Goal: Navigation & Orientation: Find specific page/section

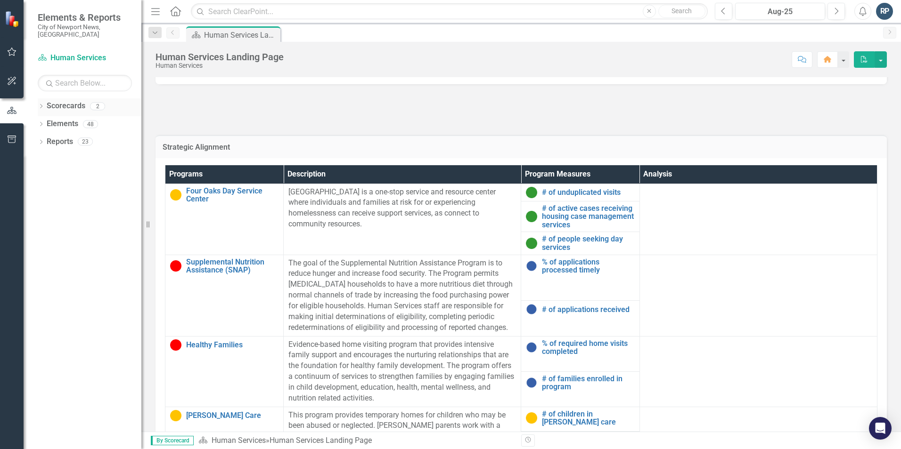
click at [53, 101] on link "Scorecards" at bounding box center [66, 106] width 39 height 11
click at [41, 105] on icon "Dropdown" at bounding box center [41, 107] width 7 height 5
click at [83, 119] on link "City of Newport News, [GEOGRAPHIC_DATA]" at bounding box center [97, 124] width 90 height 11
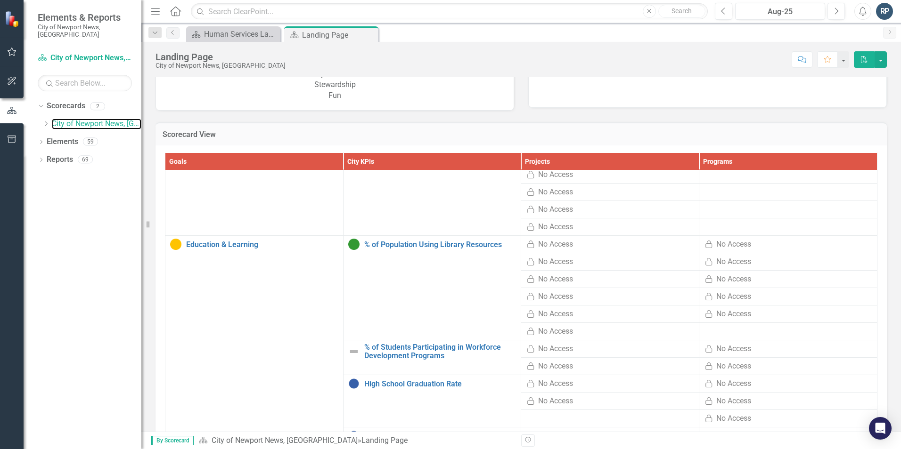
scroll to position [895, 0]
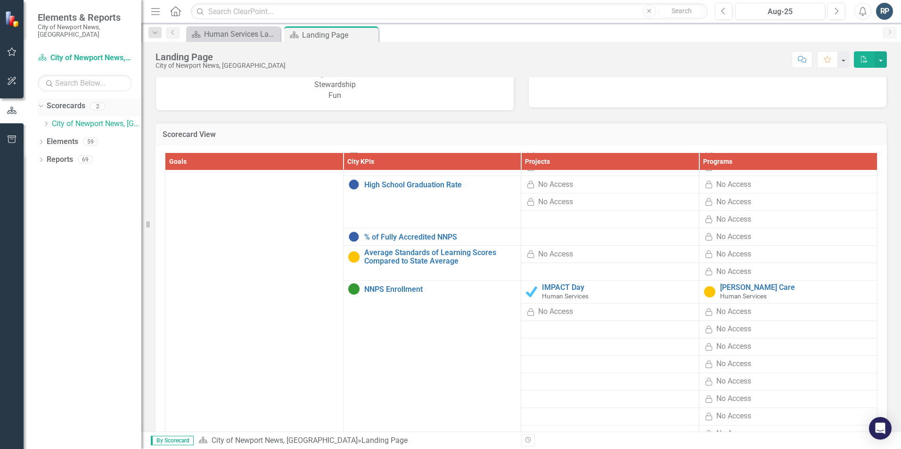
click at [43, 103] on div "Dropdown" at bounding box center [39, 106] width 8 height 7
click at [76, 53] on link "Scorecard City of Newport News, [GEOGRAPHIC_DATA]" at bounding box center [85, 58] width 94 height 11
click at [244, 26] on div "Scorecard Human Services Landing Page Close" at bounding box center [233, 34] width 94 height 16
click at [250, 36] on div "Human Services Landing Page" at bounding box center [235, 34] width 62 height 12
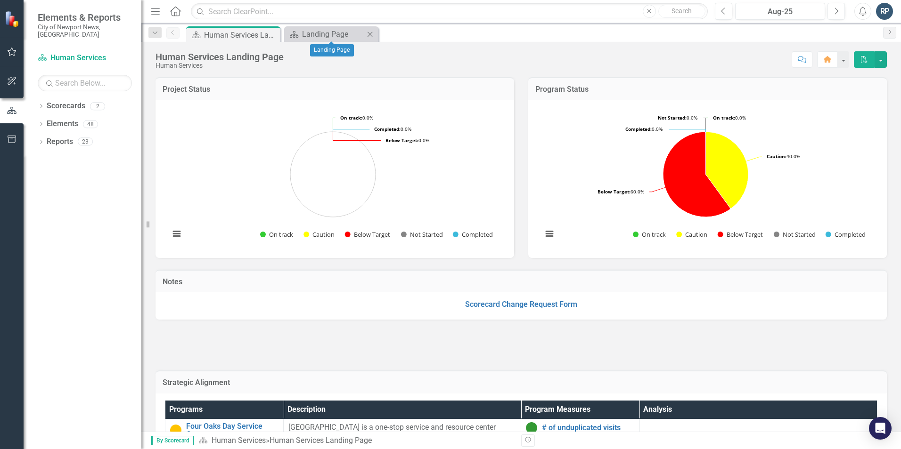
click at [371, 35] on icon at bounding box center [370, 34] width 5 height 5
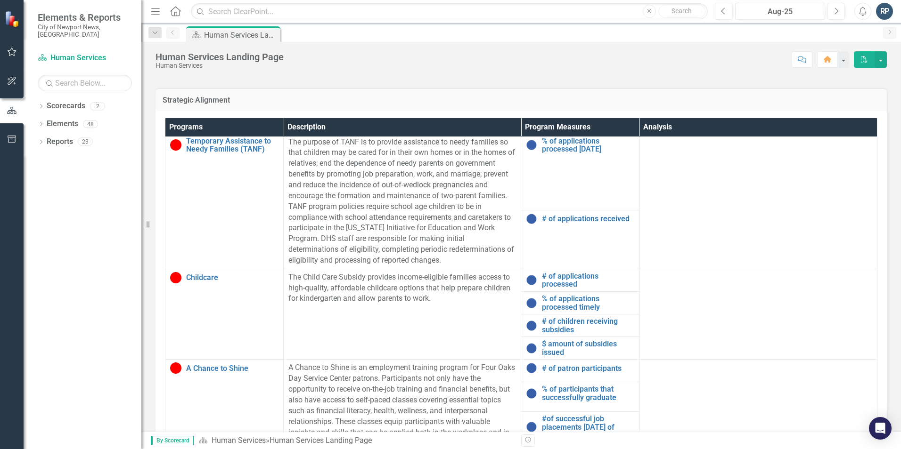
scroll to position [437, 0]
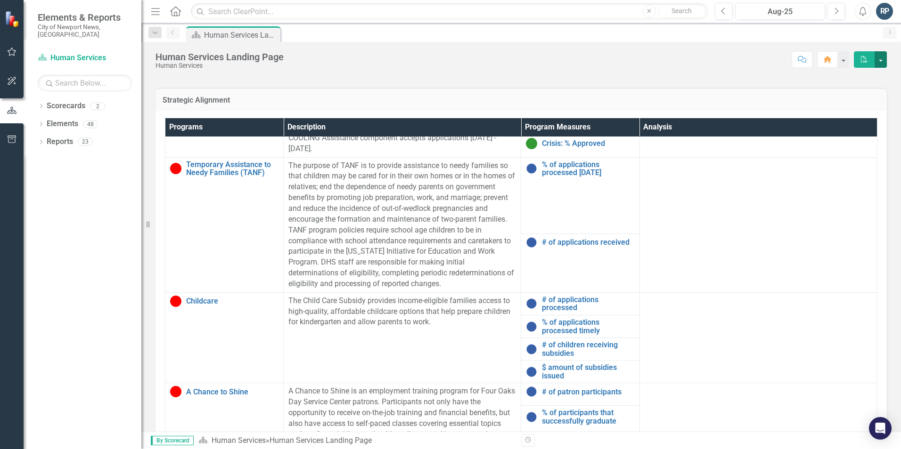
click at [882, 61] on button "button" at bounding box center [880, 59] width 12 height 16
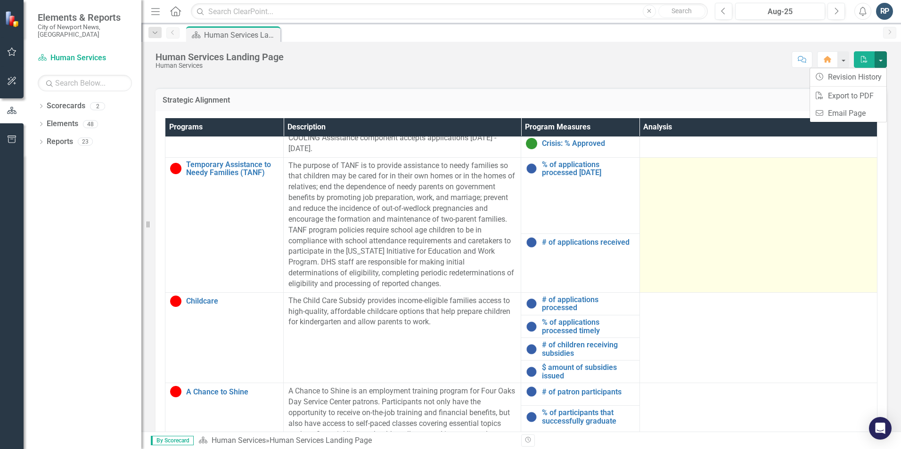
click at [688, 241] on td at bounding box center [757, 224] width 237 height 135
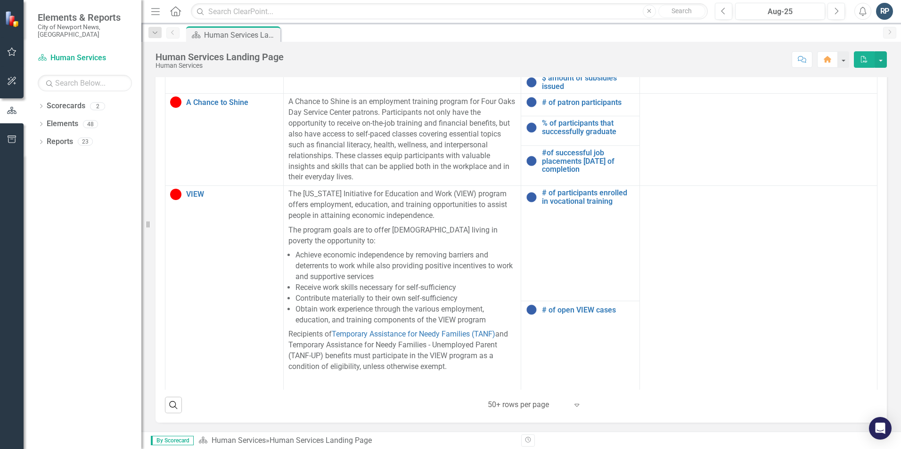
scroll to position [348, 0]
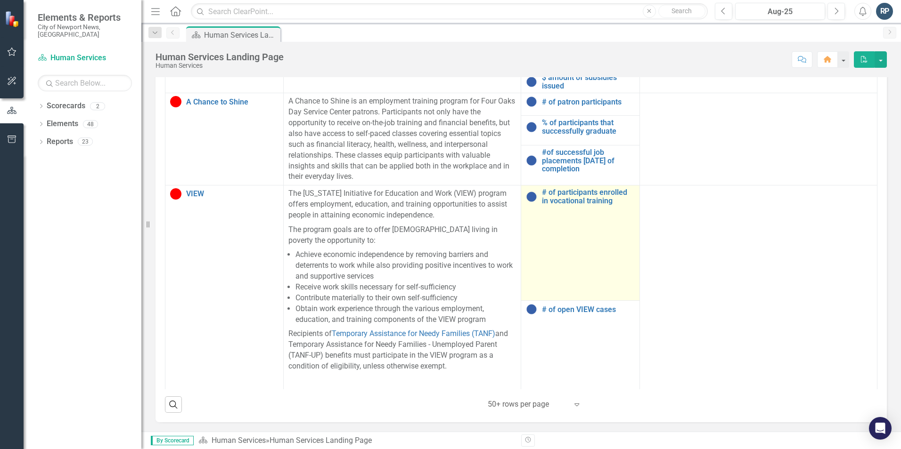
click at [557, 198] on td "# of participants enrolled in vocational training Link Open Element" at bounding box center [580, 243] width 118 height 115
click at [560, 188] on link "# of participants enrolled in vocational training" at bounding box center [588, 196] width 92 height 16
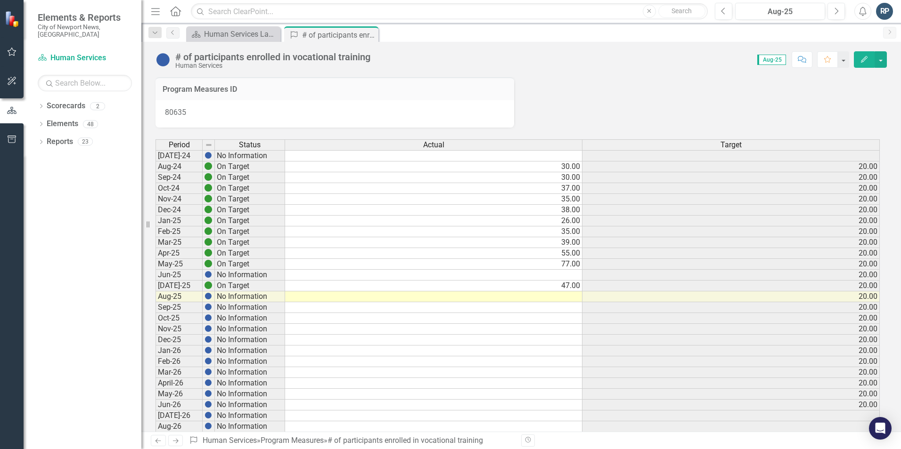
drag, startPoint x: 373, startPoint y: 34, endPoint x: 376, endPoint y: 38, distance: 5.0
click at [0, 0] on icon "Close" at bounding box center [0, 0] width 0 height 0
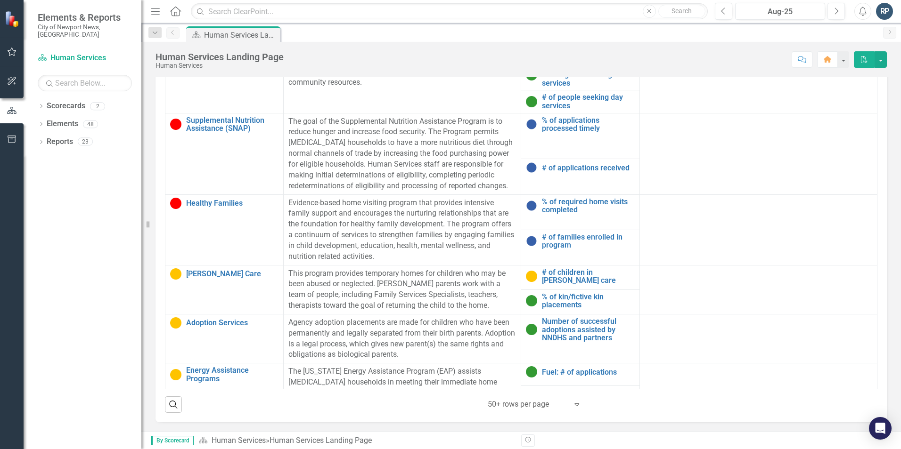
scroll to position [13, 0]
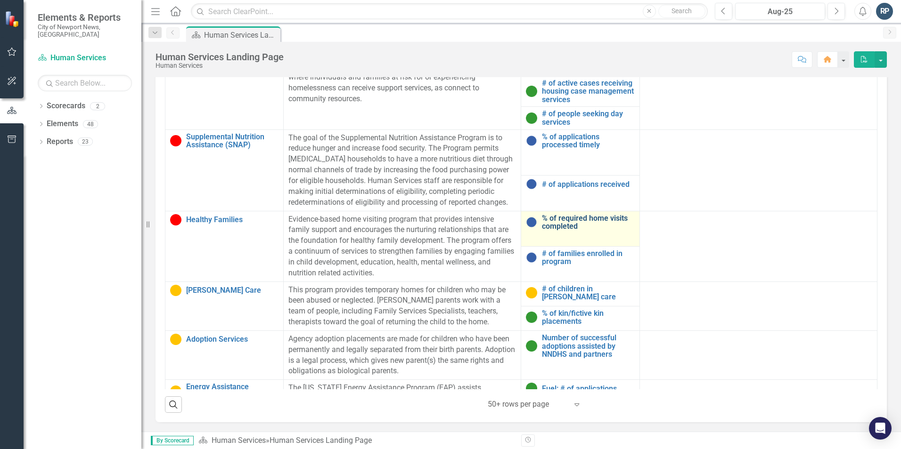
click at [564, 218] on link "% of required home visits completed" at bounding box center [588, 222] width 92 height 16
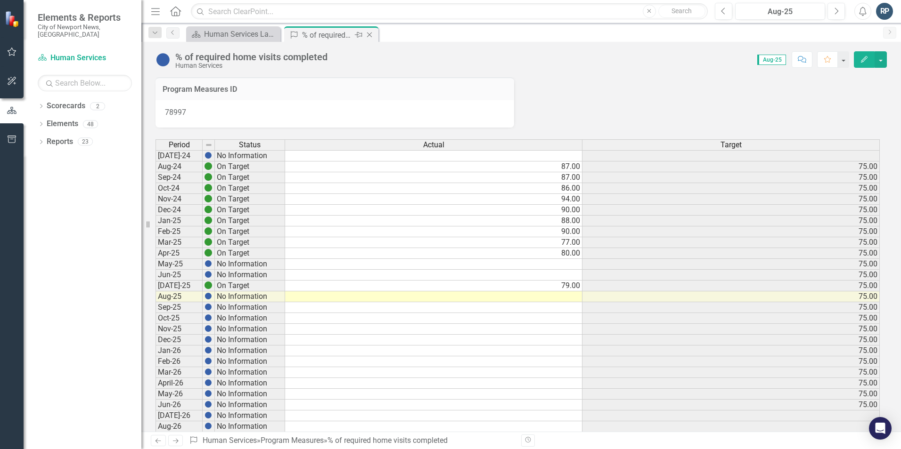
click at [370, 34] on icon "Close" at bounding box center [369, 35] width 9 height 8
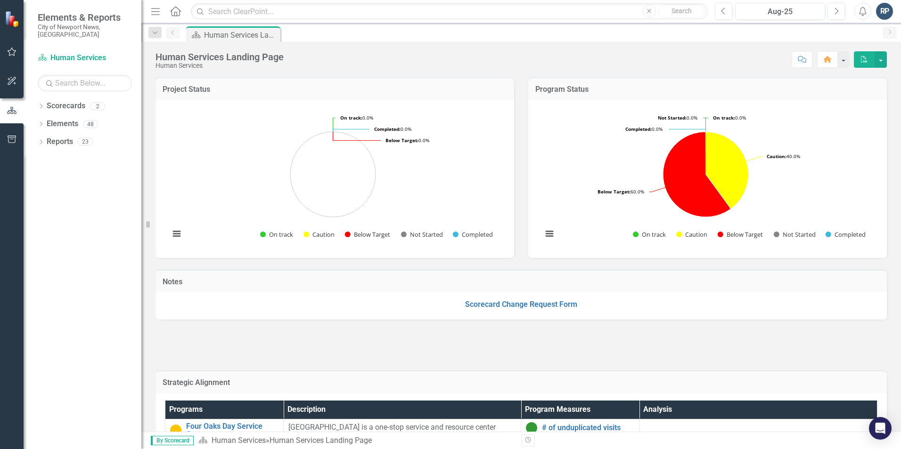
scroll to position [236, 0]
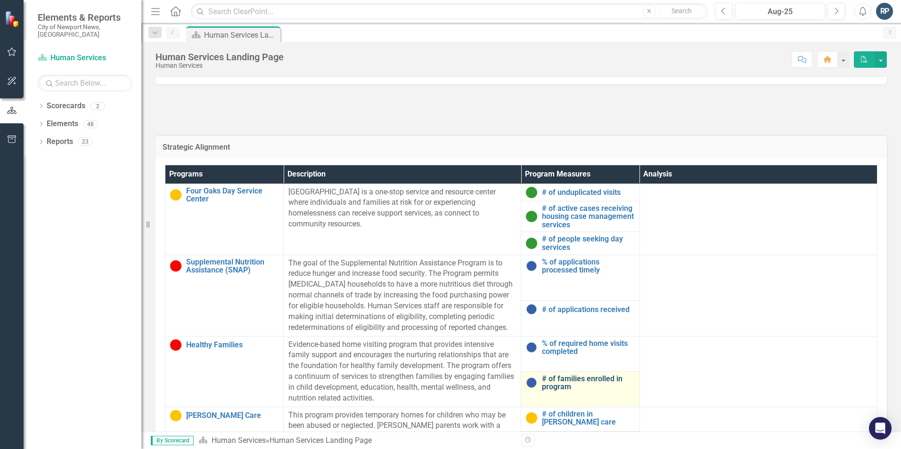
click at [586, 379] on link "# of families enrolled in program" at bounding box center [588, 383] width 92 height 16
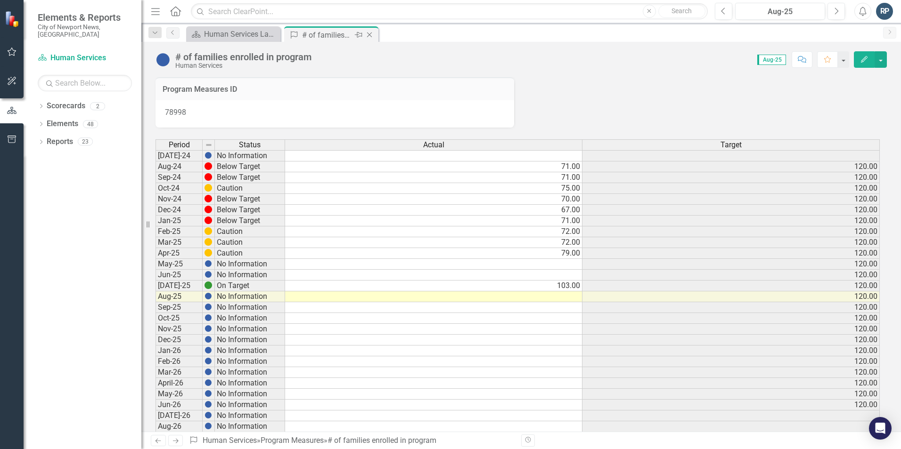
click at [374, 34] on icon "Close" at bounding box center [369, 35] width 9 height 8
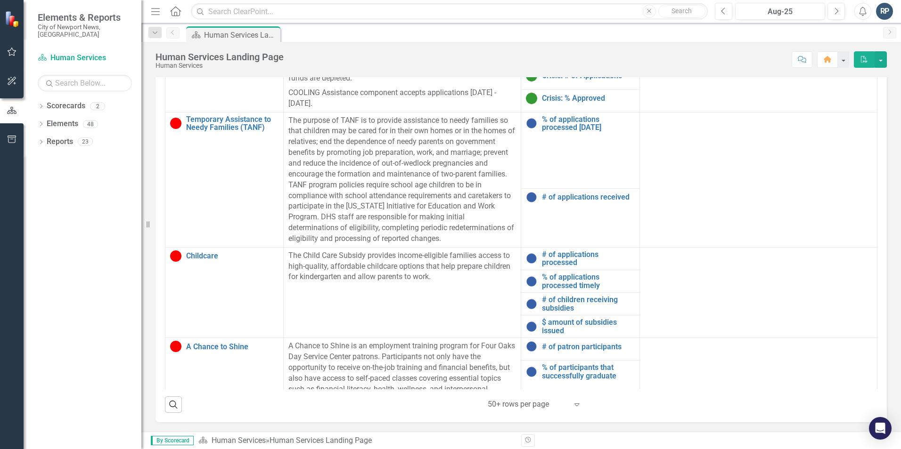
scroll to position [424, 0]
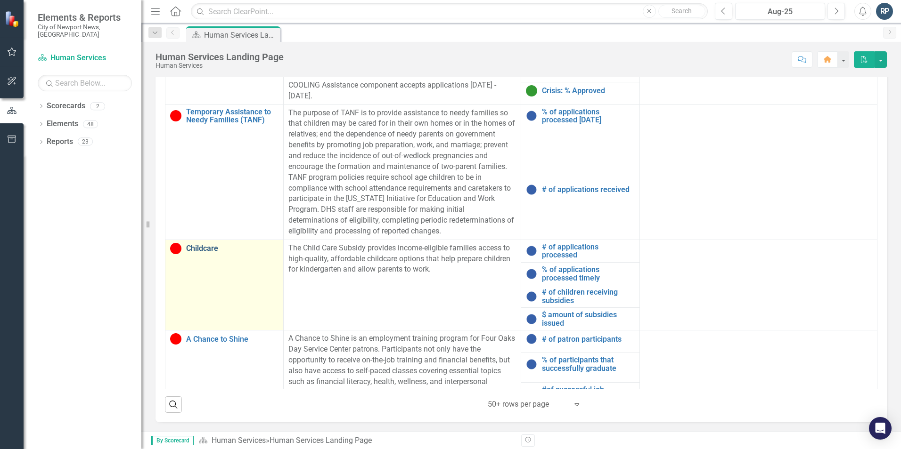
click at [199, 247] on link "Childcare" at bounding box center [232, 249] width 92 height 8
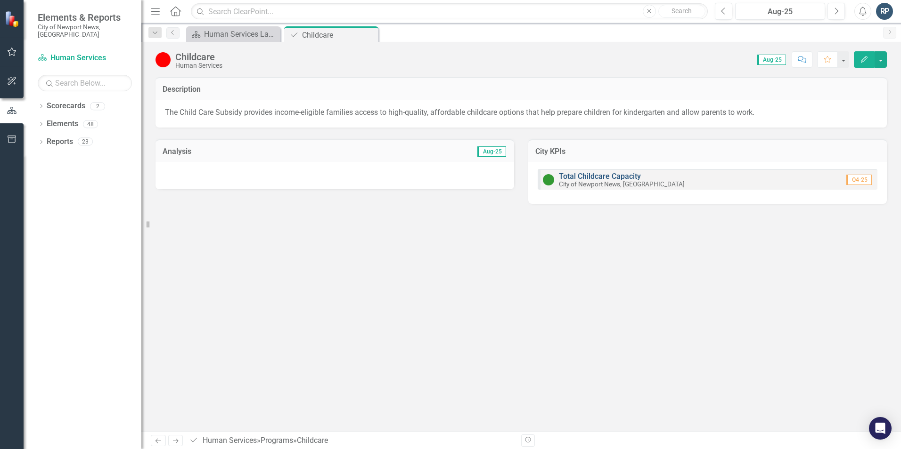
click at [607, 178] on link "Total Childcare Capacity" at bounding box center [600, 176] width 82 height 9
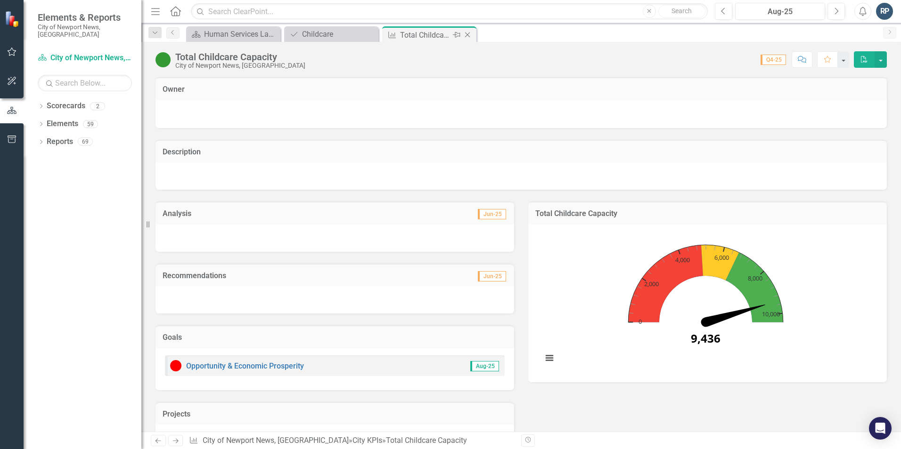
click at [469, 36] on icon "Close" at bounding box center [467, 35] width 9 height 8
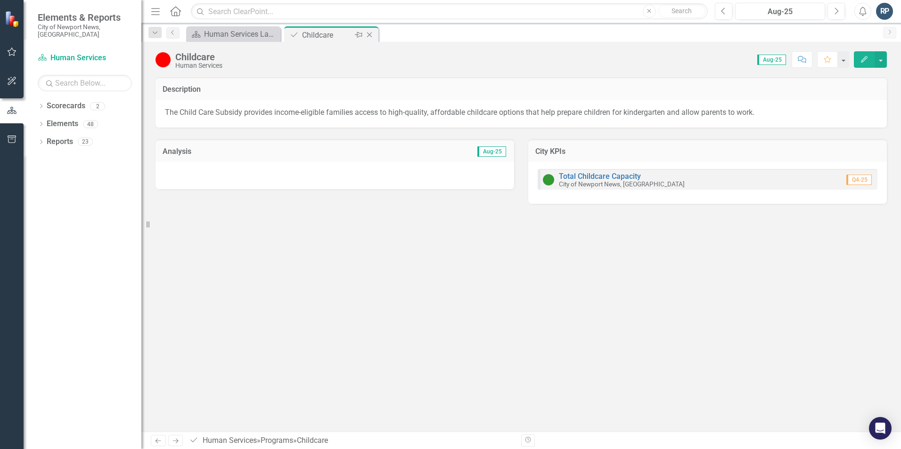
click at [352, 37] on div "Pin" at bounding box center [358, 35] width 12 height 12
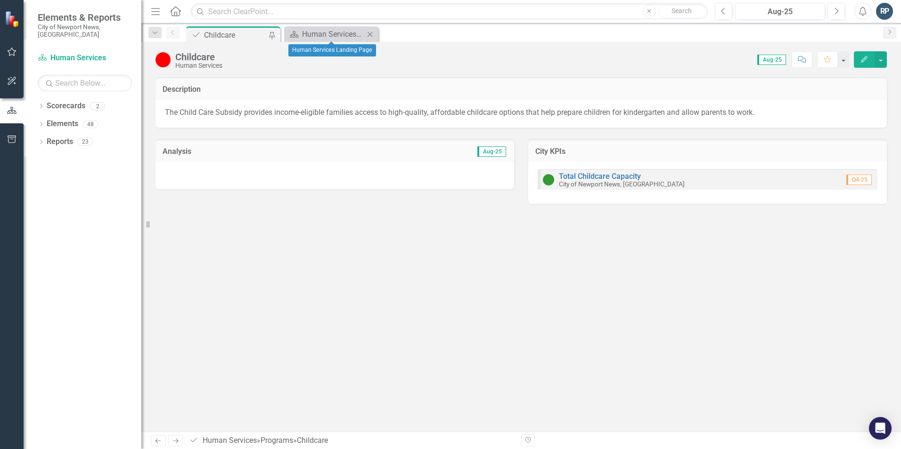
click at [369, 37] on icon "Close" at bounding box center [369, 35] width 9 height 8
click at [233, 35] on div "Childcare" at bounding box center [235, 35] width 62 height 12
click at [70, 53] on link "Scorecard Human Services" at bounding box center [85, 58] width 94 height 11
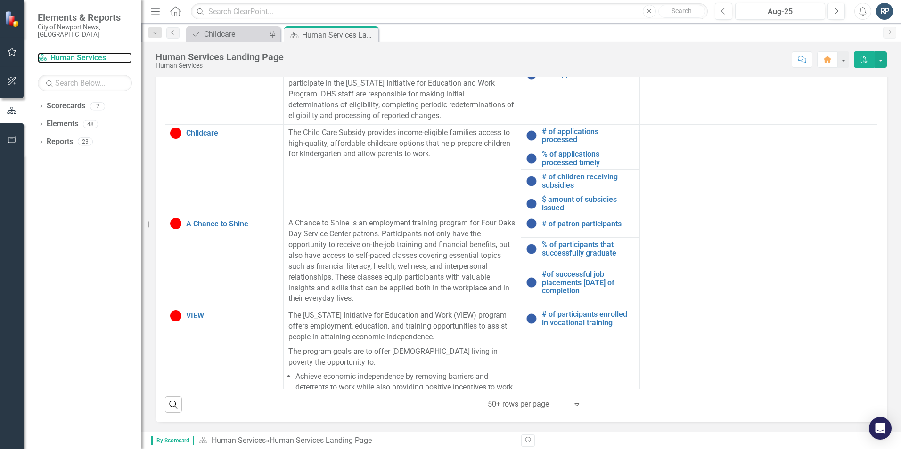
scroll to position [518, 0]
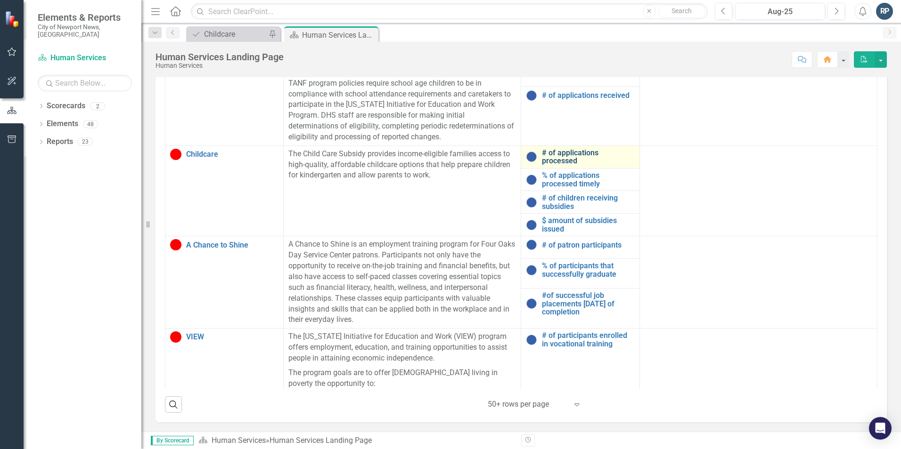
click at [545, 153] on link "# of applications processed" at bounding box center [588, 157] width 92 height 16
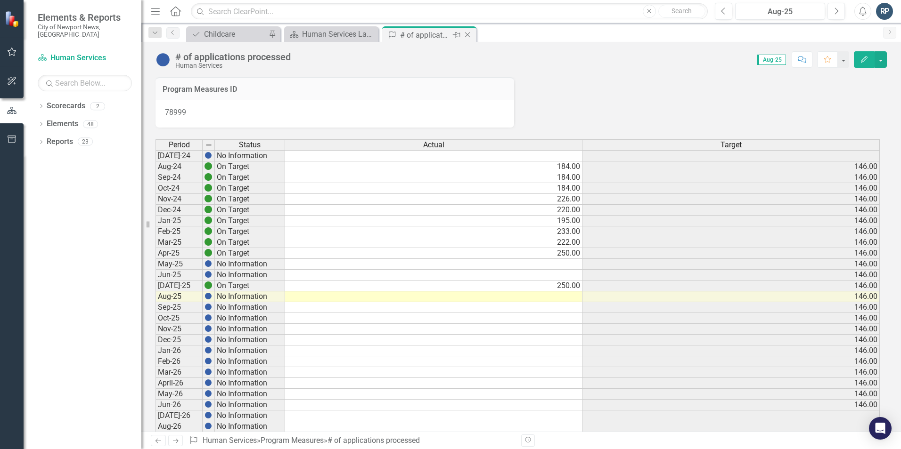
click at [468, 35] on icon "Close" at bounding box center [467, 35] width 9 height 8
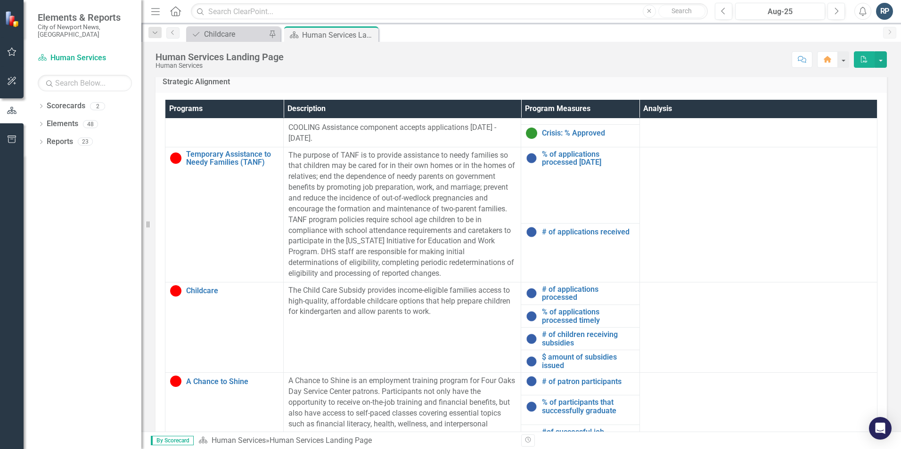
scroll to position [471, 0]
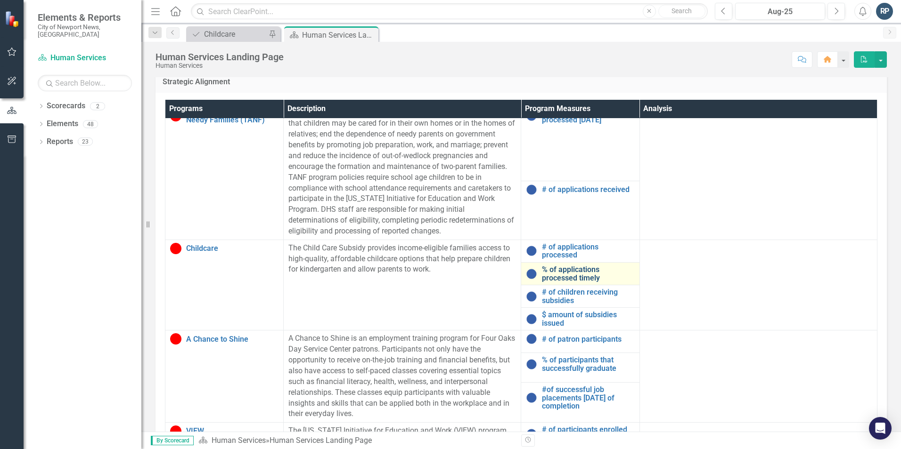
click at [555, 275] on link "% of applications processed timely" at bounding box center [588, 274] width 92 height 16
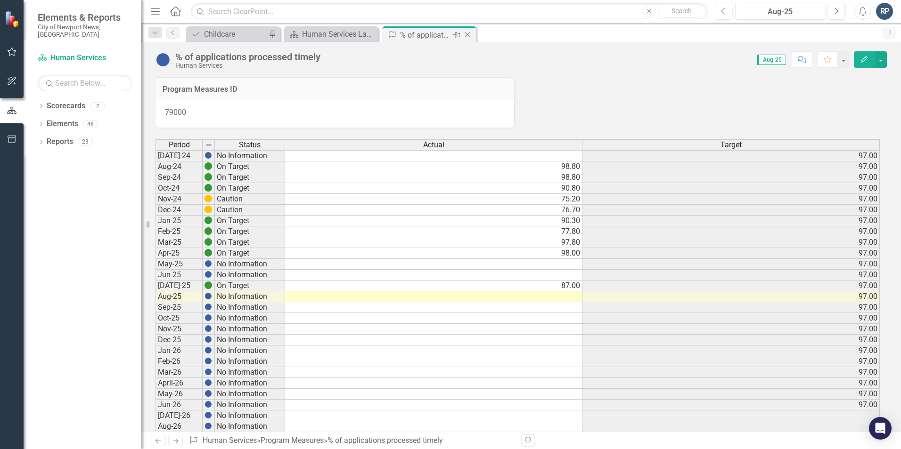
click at [471, 35] on icon "Close" at bounding box center [467, 35] width 9 height 8
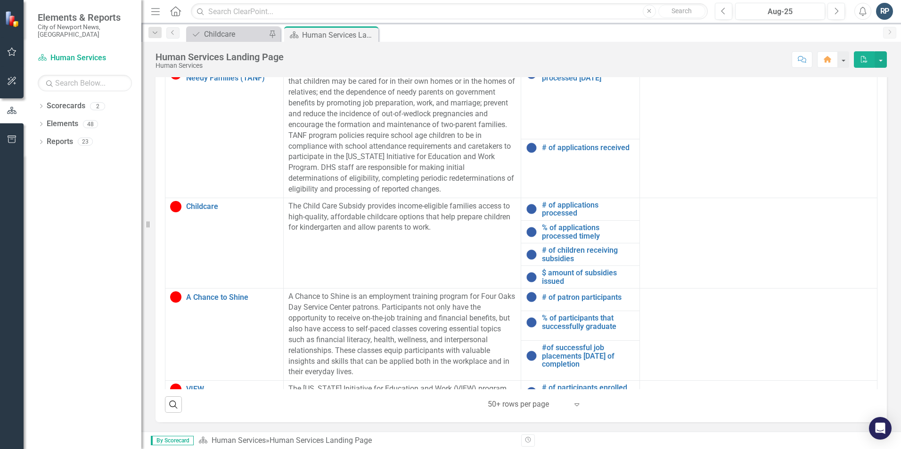
scroll to position [471, 0]
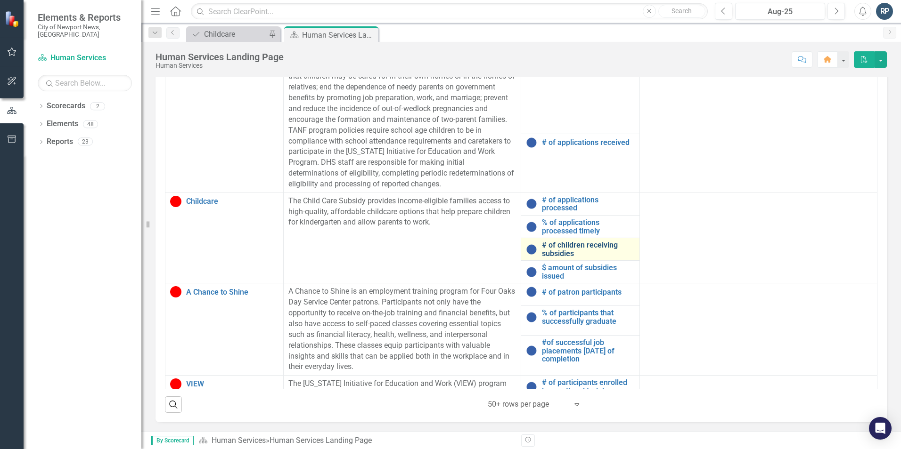
click at [558, 249] on link "# of children receiving subsidies" at bounding box center [588, 249] width 92 height 16
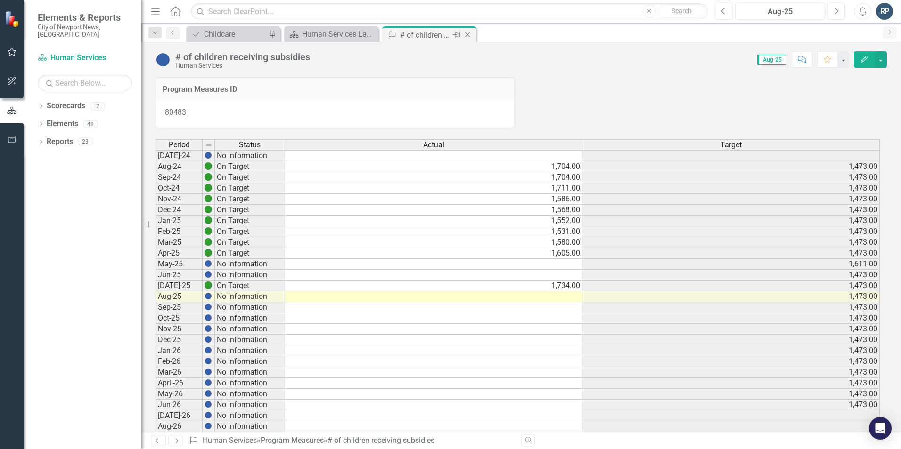
click at [466, 35] on icon "Close" at bounding box center [467, 35] width 9 height 8
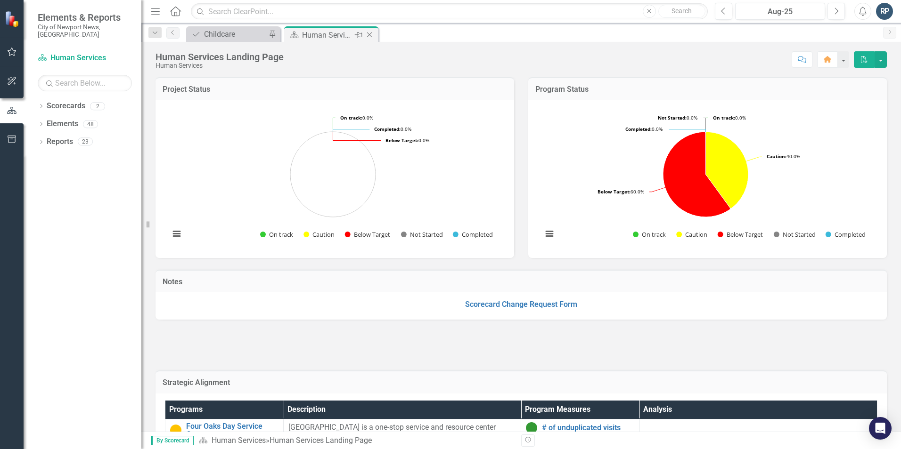
click at [329, 35] on div "Human Services Landing Page" at bounding box center [327, 35] width 50 height 12
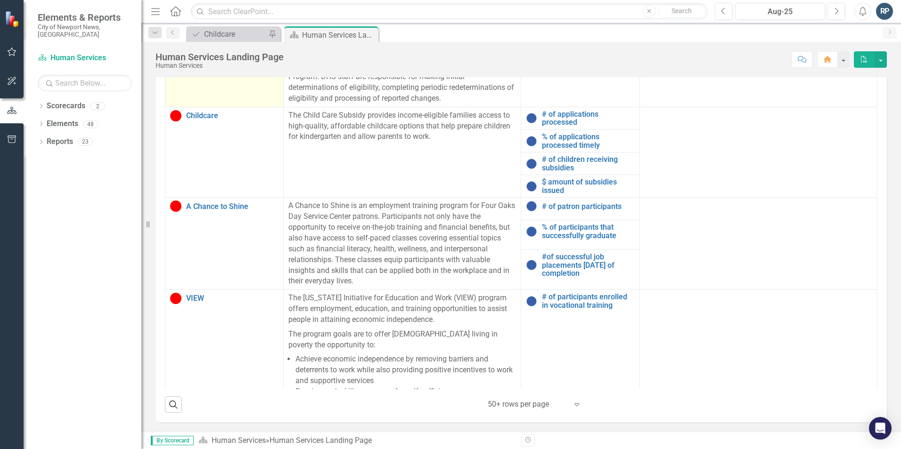
scroll to position [565, 0]
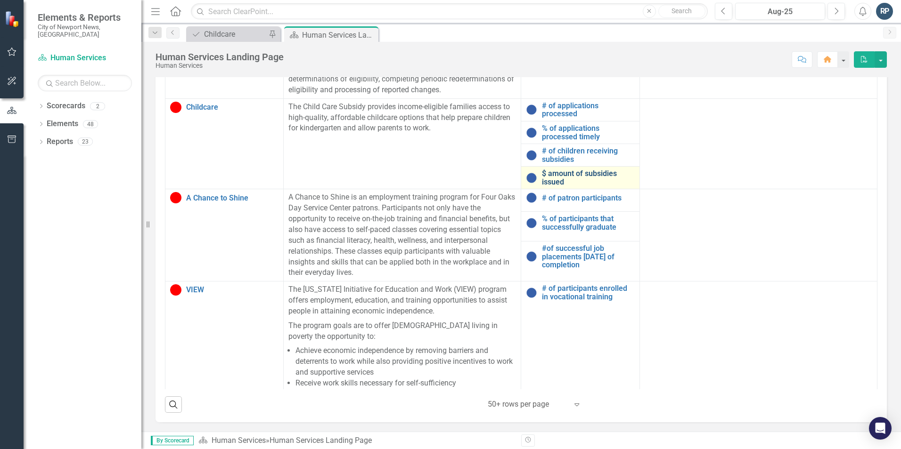
click at [560, 175] on link "$ amount of subsidies issued" at bounding box center [588, 178] width 92 height 16
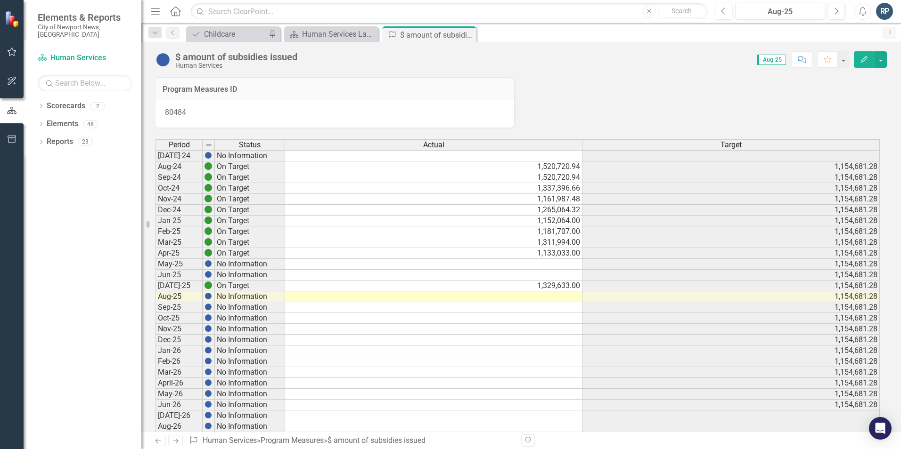
drag, startPoint x: 468, startPoint y: 35, endPoint x: 422, endPoint y: 40, distance: 46.8
click at [0, 0] on icon "Close" at bounding box center [0, 0] width 0 height 0
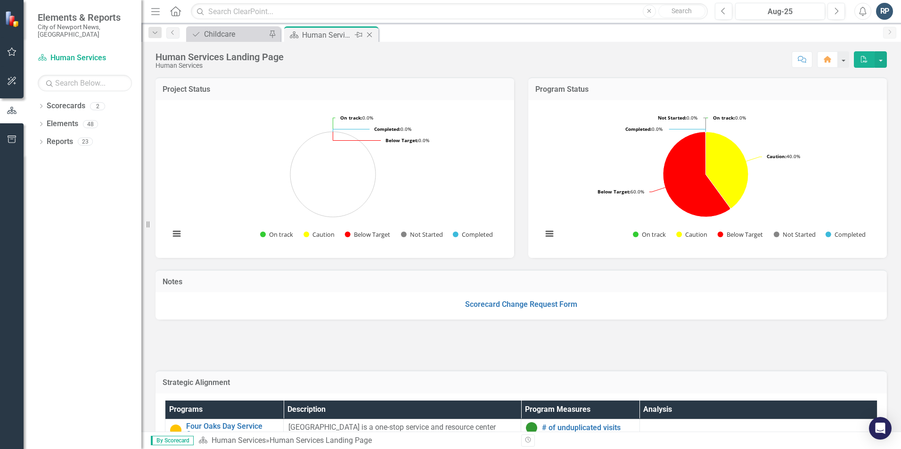
click at [335, 36] on div "Human Services Landing Page" at bounding box center [327, 35] width 50 height 12
click at [370, 34] on icon "Close" at bounding box center [369, 35] width 9 height 8
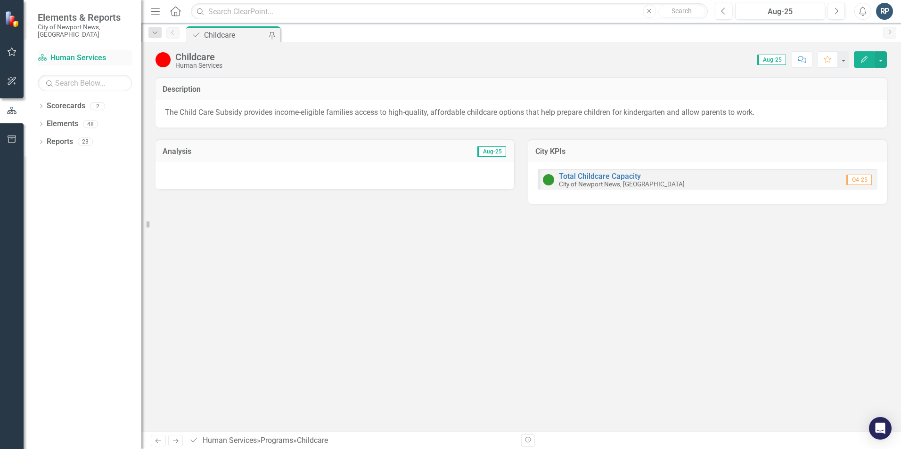
click at [67, 53] on link "Scorecard Human Services" at bounding box center [85, 58] width 94 height 11
